Goal: Information Seeking & Learning: Check status

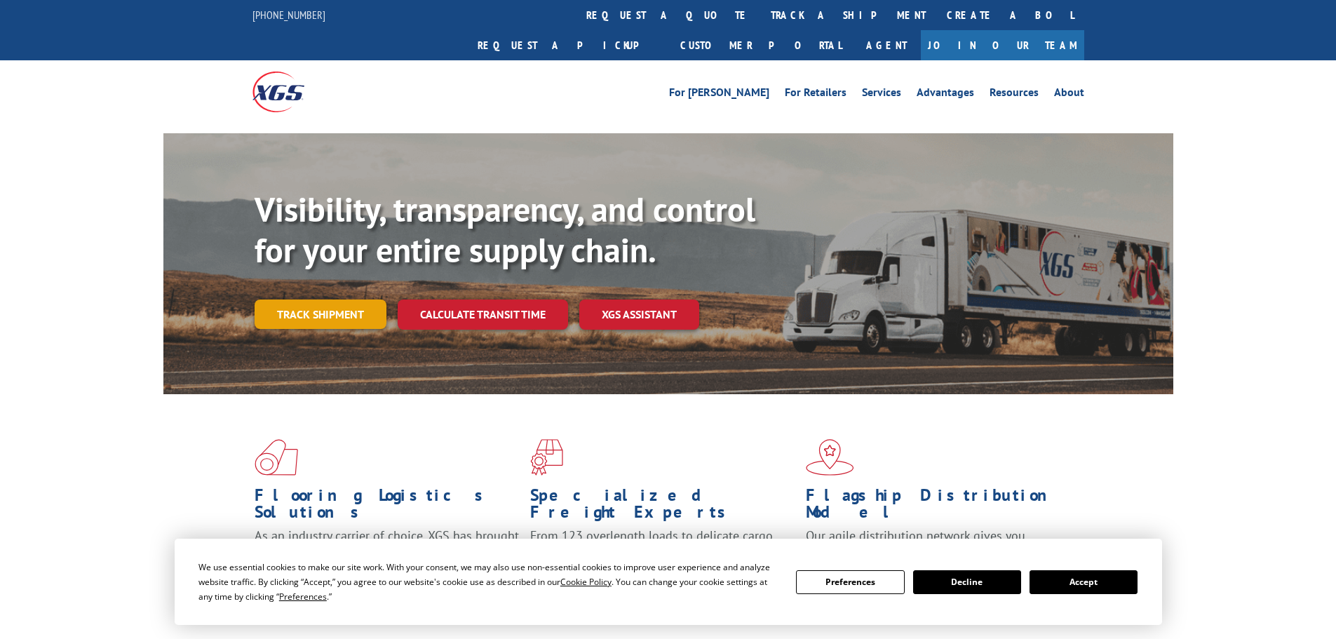
click at [299, 299] on link "Track shipment" at bounding box center [321, 313] width 132 height 29
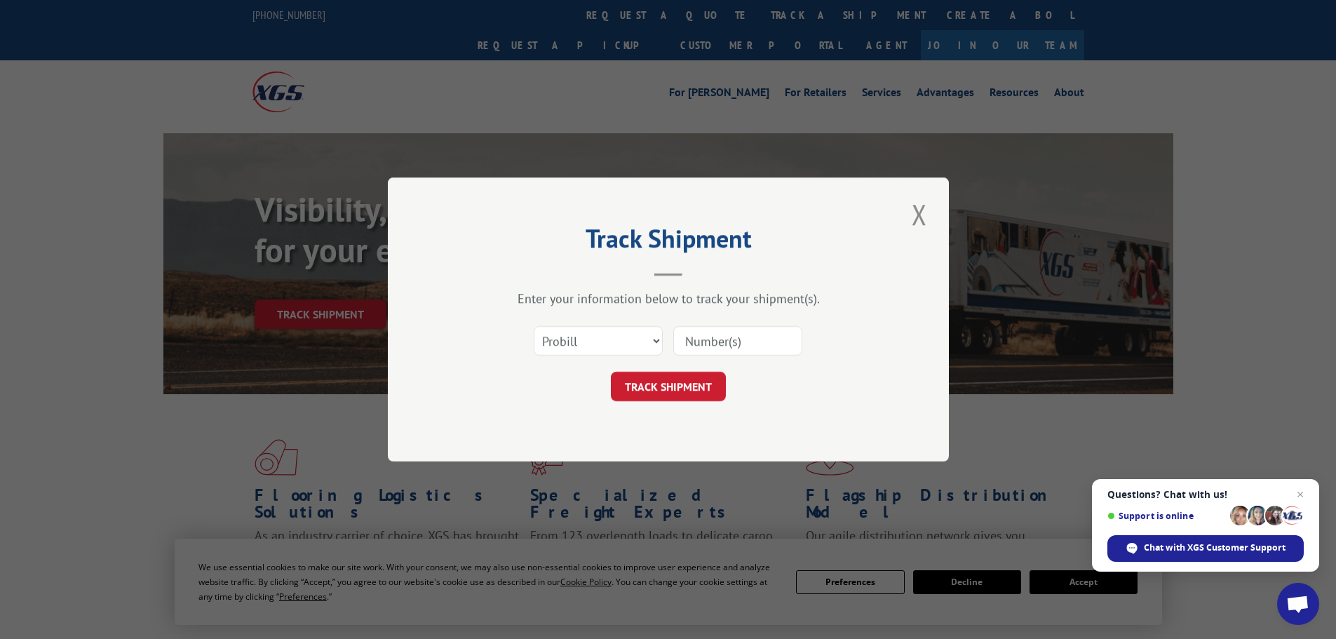
paste input "17225050"
type input "17225050"
click at [664, 390] on button "TRACK SHIPMENT" at bounding box center [668, 386] width 115 height 29
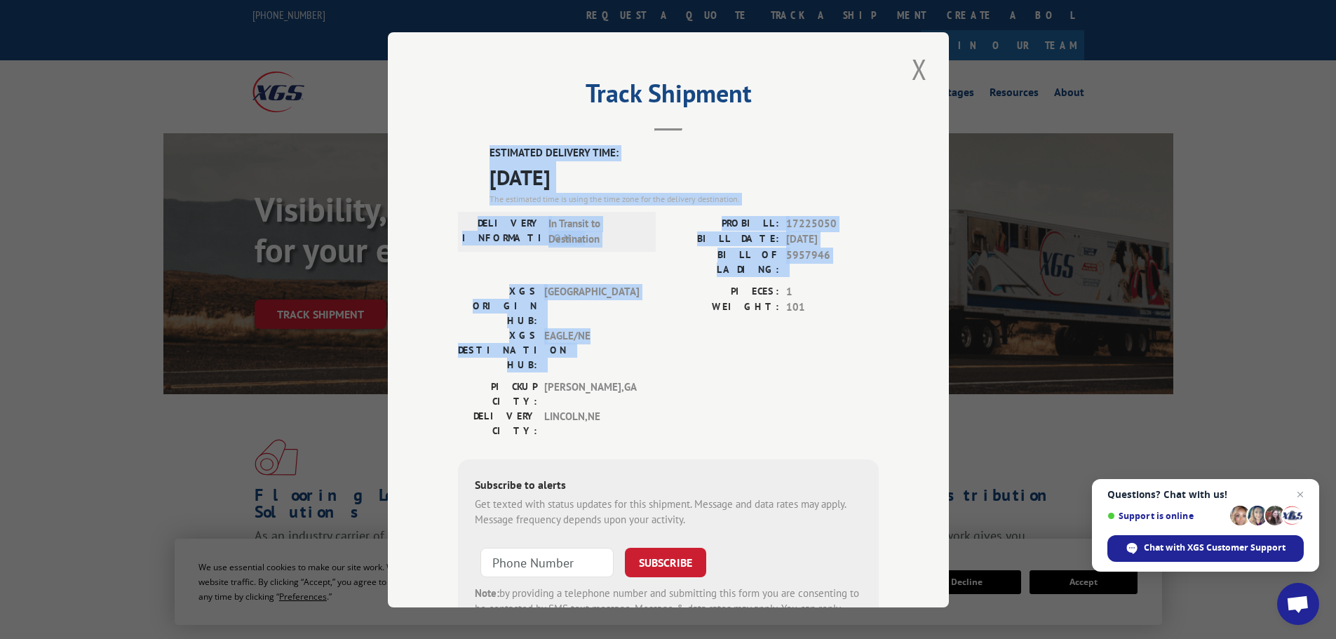
drag, startPoint x: 485, startPoint y: 149, endPoint x: 594, endPoint y: 300, distance: 185.9
click at [594, 304] on div "ESTIMATED DELIVERY TIME: [DATE] The estimated time is using the time zone for t…" at bounding box center [668, 397] width 421 height 504
click at [866, 135] on div "Track Shipment ESTIMATED DELIVERY TIME: [DATE] The estimated time is using the …" at bounding box center [668, 319] width 561 height 575
drag, startPoint x: 483, startPoint y: 151, endPoint x: 596, endPoint y: 290, distance: 179.4
click at [596, 290] on div "ESTIMATED DELIVERY TIME: [DATE] The estimated time is using the time zone for t…" at bounding box center [668, 397] width 421 height 504
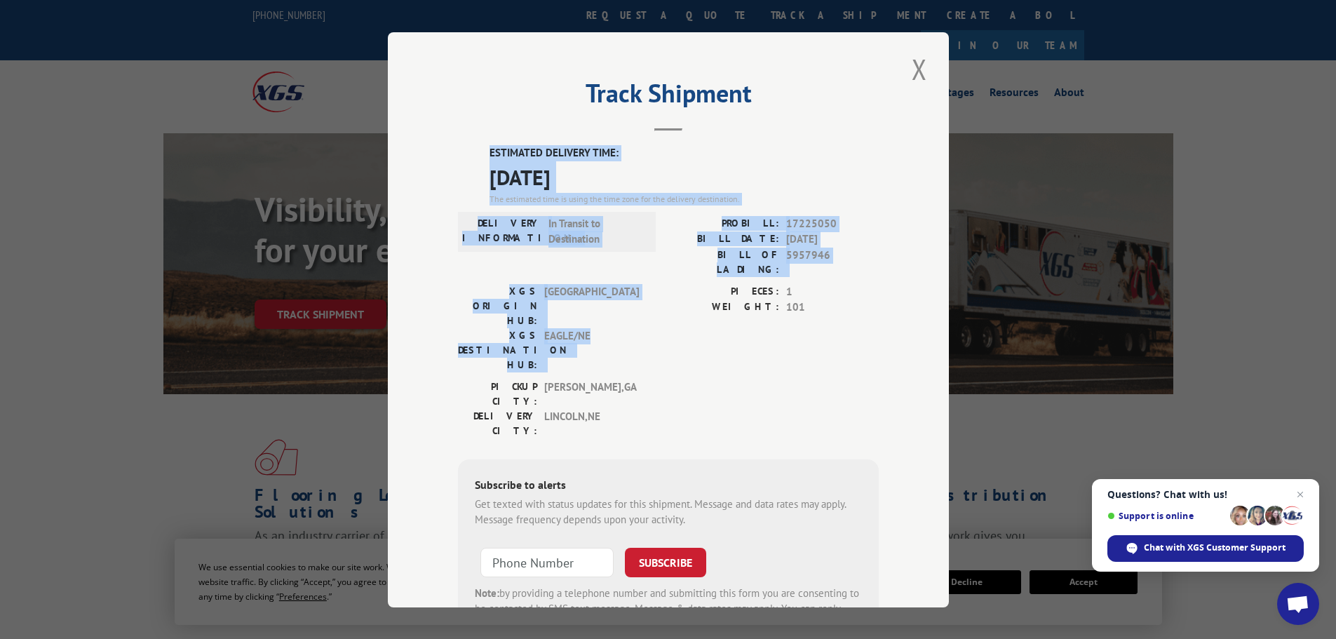
copy div "ESTIMATED DELIVERY TIME: [DATE] The estimated time is using the time zone for t…"
